Goal: Transaction & Acquisition: Purchase product/service

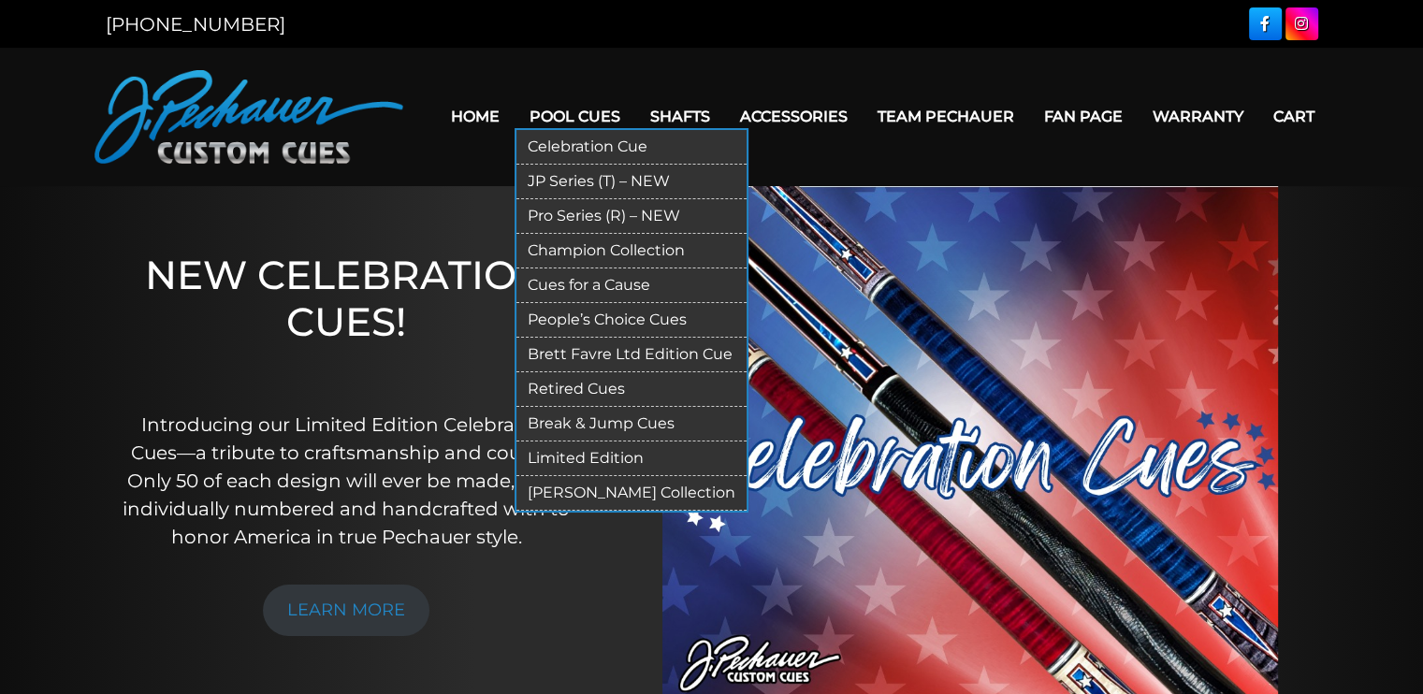
click at [588, 453] on link "Limited Edition" at bounding box center [631, 458] width 230 height 35
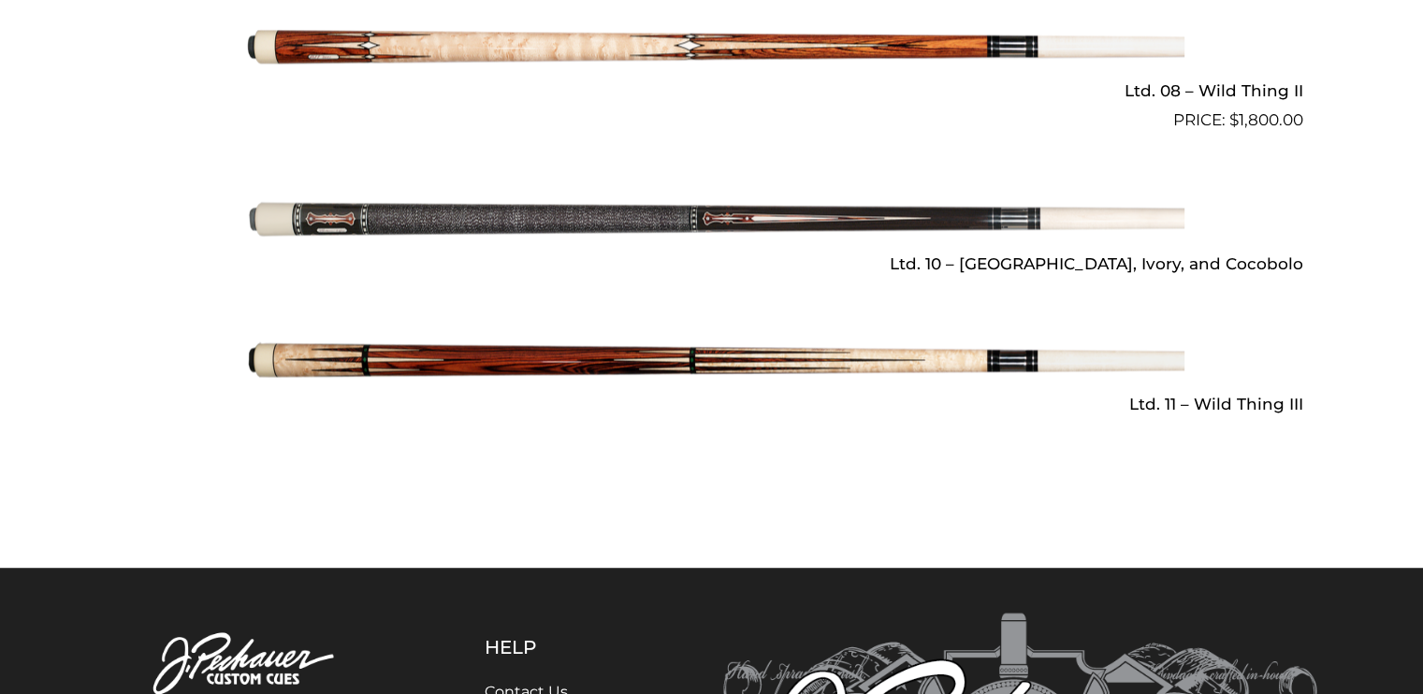
scroll to position [2941, 0]
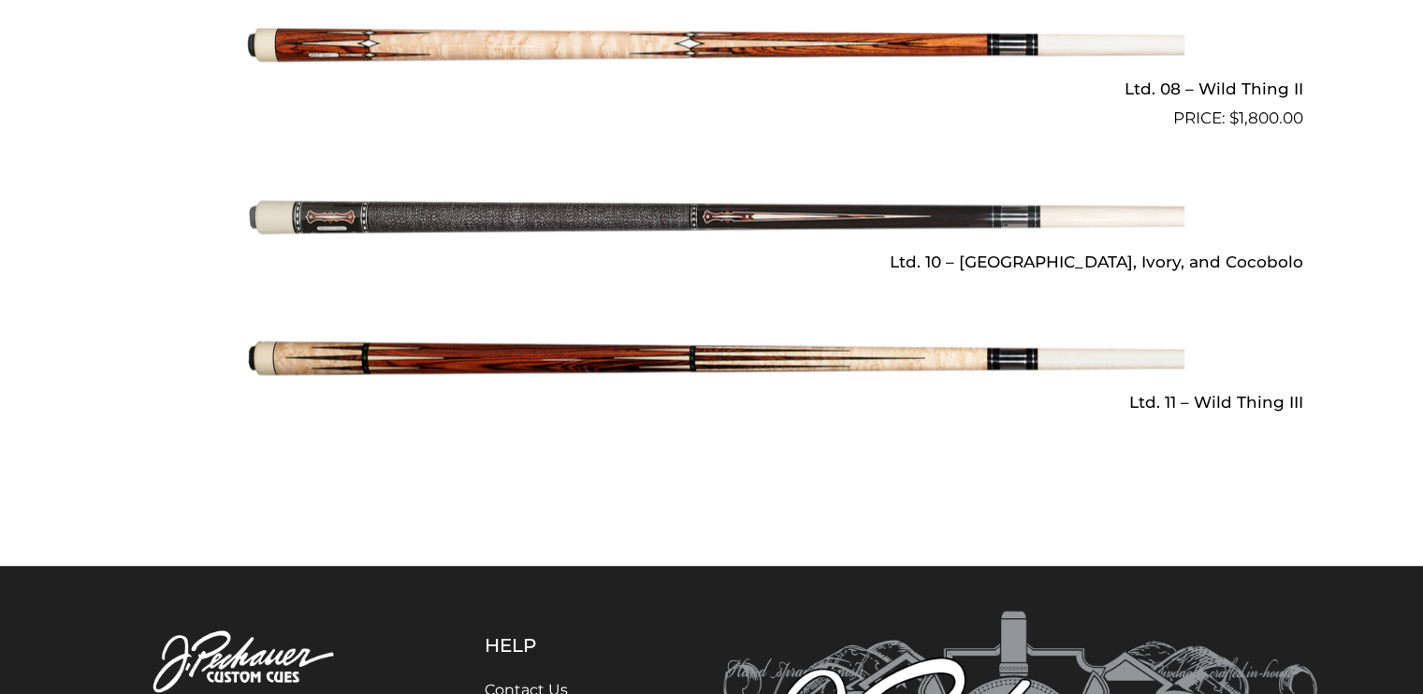
click at [1120, 193] on img at bounding box center [711, 216] width 945 height 157
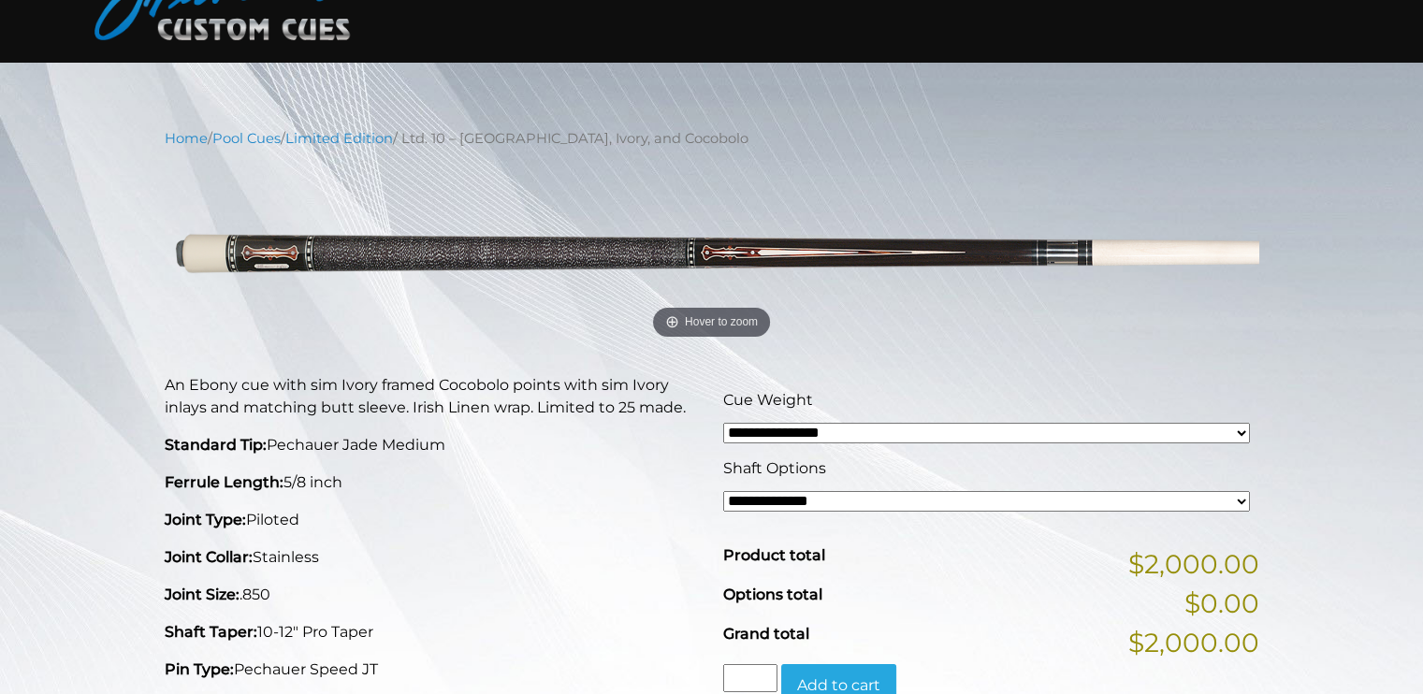
scroll to position [112, 0]
